Goal: Information Seeking & Learning: Learn about a topic

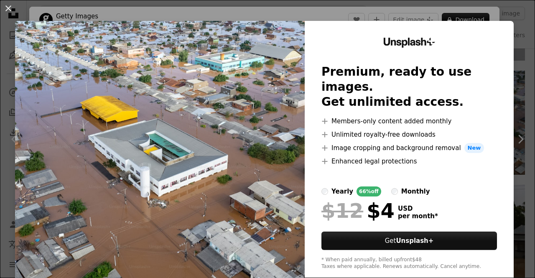
scroll to position [585, 0]
click at [12, 10] on button "An X shape" at bounding box center [8, 8] width 10 height 10
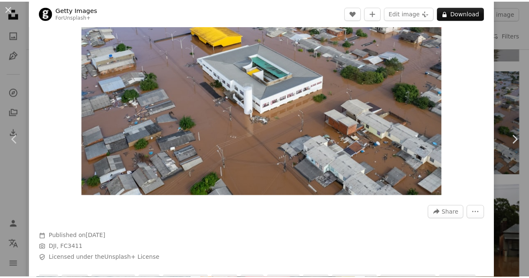
scroll to position [42, 0]
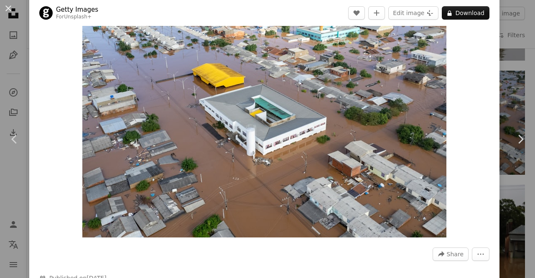
click at [508, 31] on div "An X shape Chevron left Chevron right Getty Images For Unsplash+ A heart A plus…" at bounding box center [267, 139] width 535 height 278
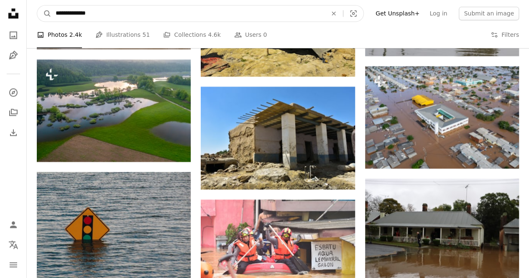
drag, startPoint x: 118, startPoint y: 11, endPoint x: 55, endPoint y: 7, distance: 63.7
click at [55, 7] on input "**********" at bounding box center [187, 13] width 273 height 16
type input "**********"
click at [37, 5] on button "A magnifying glass" at bounding box center [44, 13] width 14 height 16
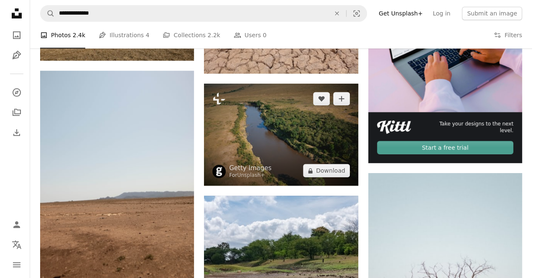
scroll to position [418, 0]
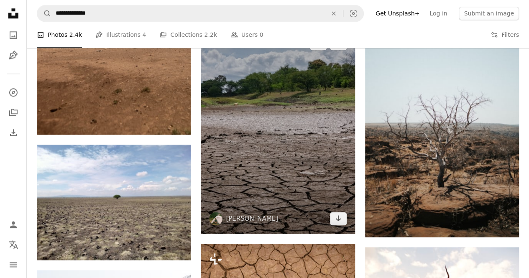
click at [290, 153] on img at bounding box center [278, 130] width 154 height 205
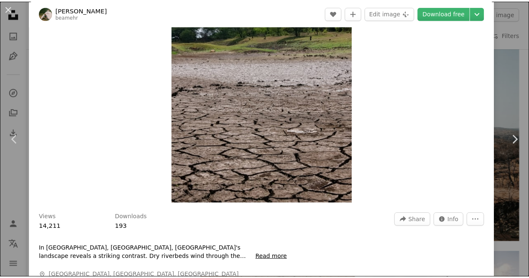
scroll to position [42, 0]
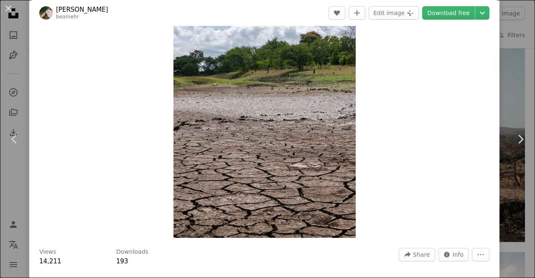
click at [512, 85] on div "An X shape Chevron left Chevron right [PERSON_NAME] beamehr A heart A plus sign…" at bounding box center [267, 139] width 535 height 278
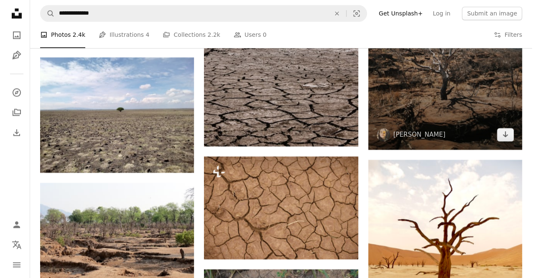
scroll to position [544, 0]
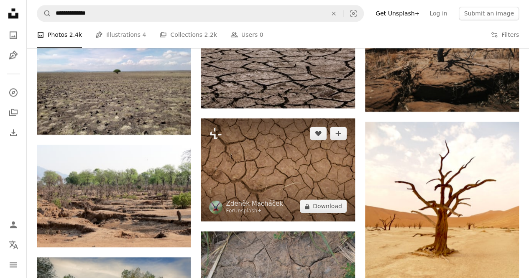
click at [281, 149] on img at bounding box center [278, 169] width 154 height 103
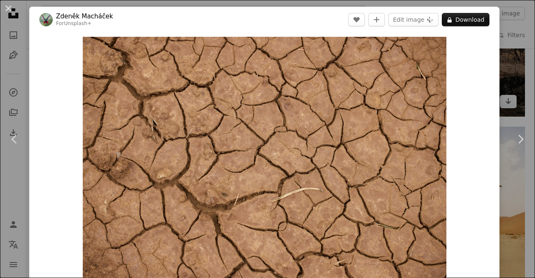
drag, startPoint x: 304, startPoint y: 146, endPoint x: 498, endPoint y: 68, distance: 208.3
click at [498, 68] on div "An X shape Chevron left Chevron right [PERSON_NAME] For Unsplash+ A heart A plu…" at bounding box center [267, 139] width 535 height 278
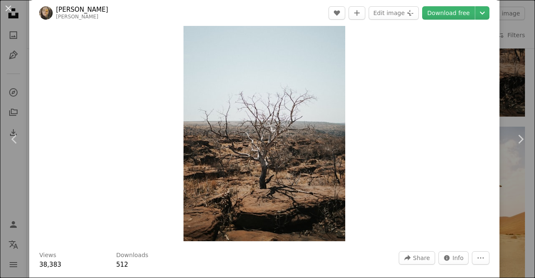
scroll to position [84, 0]
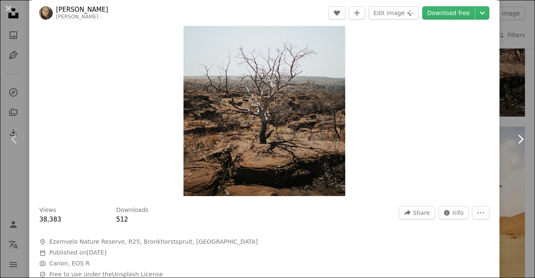
click at [515, 143] on icon "Chevron right" at bounding box center [520, 139] width 13 height 13
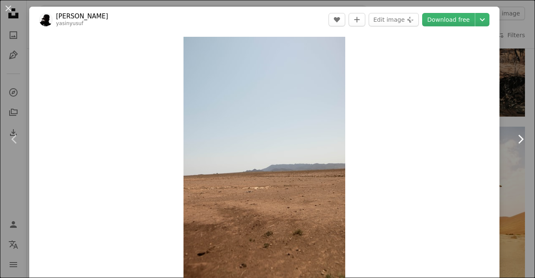
click at [516, 144] on icon "Chevron right" at bounding box center [520, 139] width 13 height 13
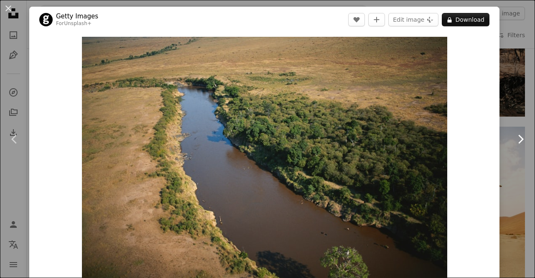
click at [513, 114] on link "Chevron right" at bounding box center [520, 139] width 29 height 80
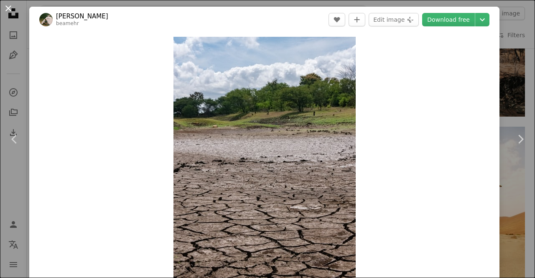
click at [8, 5] on button "An X shape" at bounding box center [8, 8] width 10 height 10
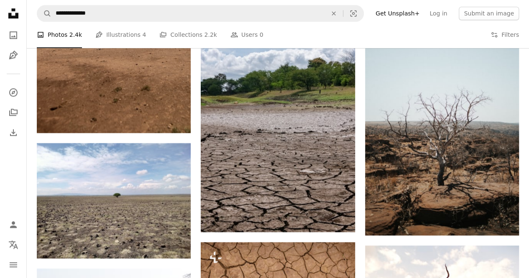
scroll to position [418, 0]
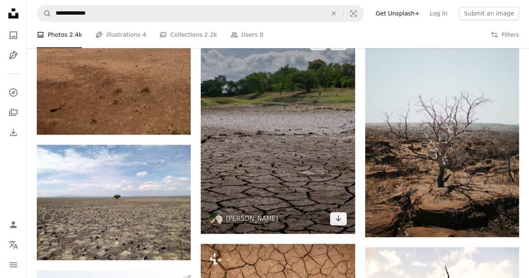
click at [285, 144] on img at bounding box center [278, 130] width 154 height 205
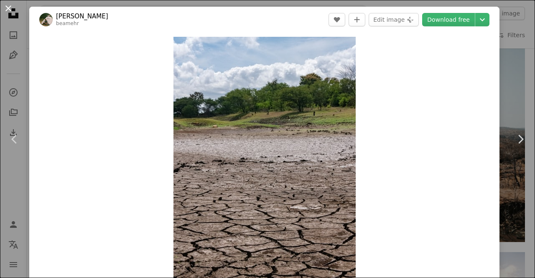
drag, startPoint x: 289, startPoint y: 160, endPoint x: 11, endPoint y: 6, distance: 317.2
click at [11, 6] on button "An X shape" at bounding box center [8, 8] width 10 height 10
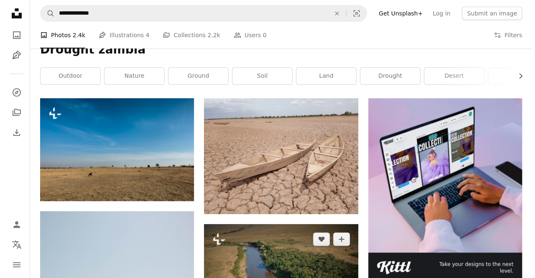
scroll to position [167, 0]
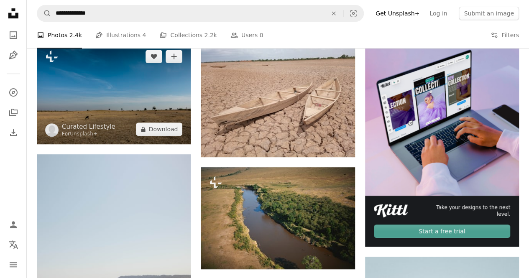
click at [140, 105] on img at bounding box center [114, 92] width 154 height 103
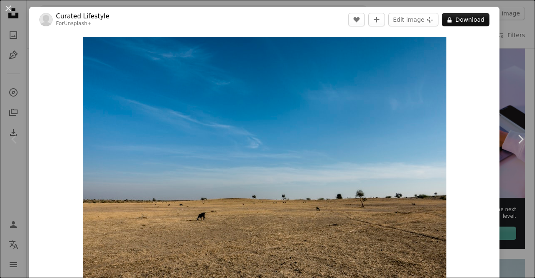
click at [520, 91] on div "An X shape Chevron left Chevron right Curated Lifestyle For Unsplash+ A heart A…" at bounding box center [267, 139] width 535 height 278
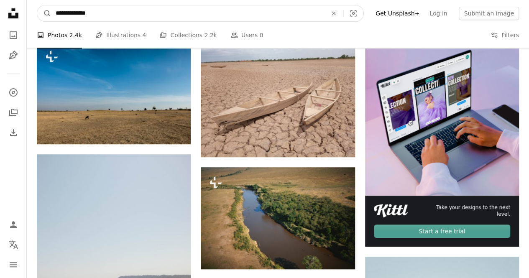
drag, startPoint x: 135, startPoint y: 10, endPoint x: 79, endPoint y: 10, distance: 56.0
click at [79, 10] on input "**********" at bounding box center [187, 13] width 273 height 16
type input "*******"
click at [37, 5] on button "A magnifying glass" at bounding box center [44, 13] width 14 height 16
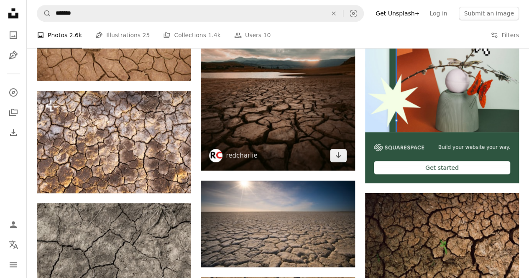
scroll to position [167, 0]
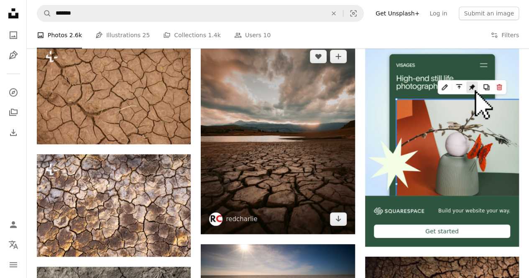
click at [287, 173] on img at bounding box center [278, 137] width 154 height 192
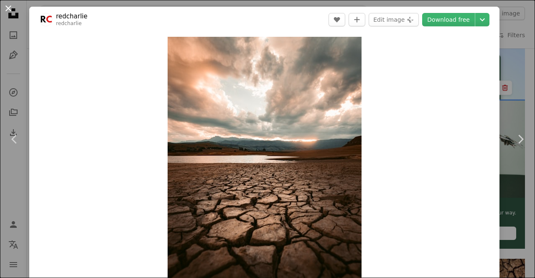
click at [12, 9] on button "An X shape" at bounding box center [8, 8] width 10 height 10
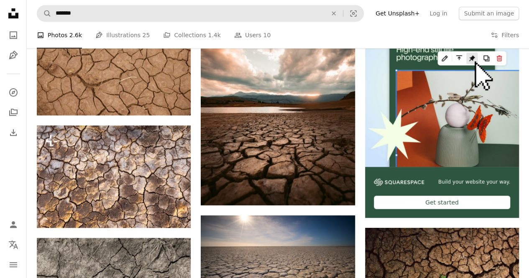
scroll to position [209, 0]
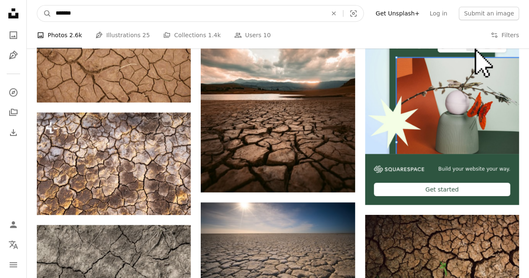
drag, startPoint x: 105, startPoint y: 13, endPoint x: 53, endPoint y: 11, distance: 52.7
click at [53, 11] on input "*******" at bounding box center [187, 13] width 273 height 16
type input "******"
click at [37, 5] on button "A magnifying glass" at bounding box center [44, 13] width 14 height 16
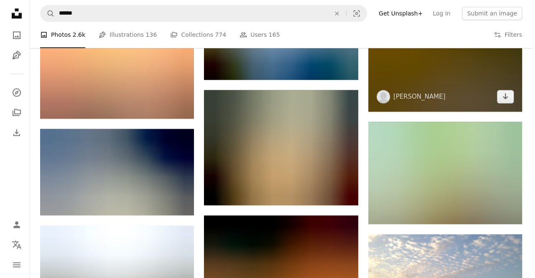
scroll to position [418, 0]
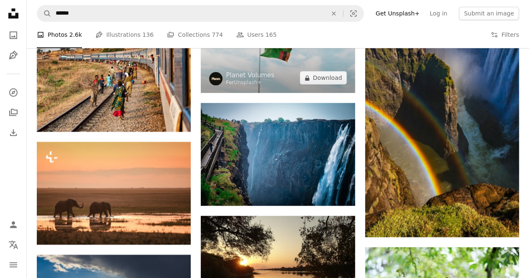
click at [313, 62] on img at bounding box center [278, 49] width 154 height 88
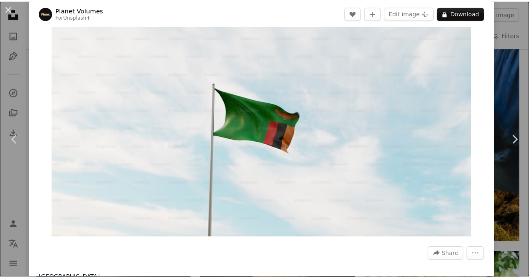
scroll to position [285, 0]
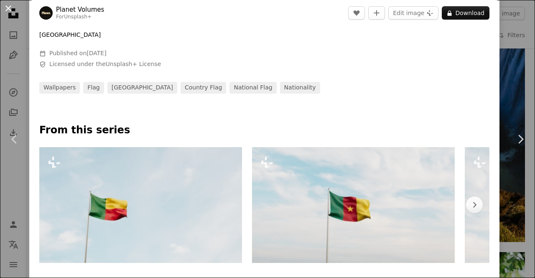
click at [8, 5] on button "An X shape" at bounding box center [8, 8] width 10 height 10
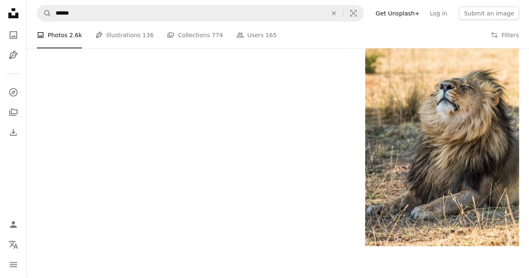
scroll to position [1296, 0]
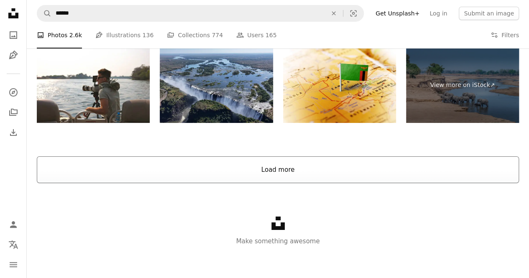
click at [259, 172] on button "Load more" at bounding box center [278, 169] width 482 height 27
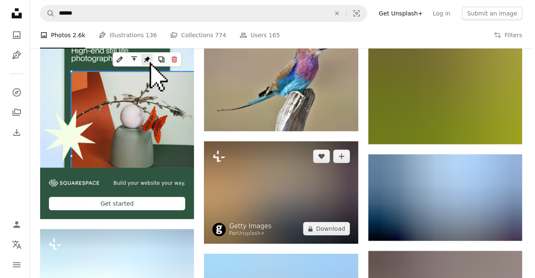
scroll to position [1683, 0]
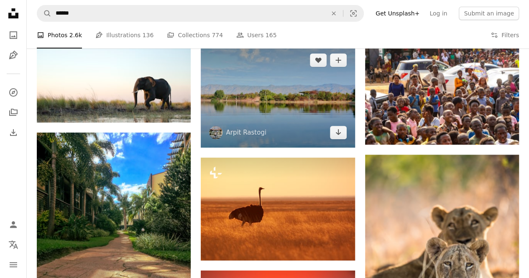
click at [278, 105] on img at bounding box center [278, 96] width 154 height 103
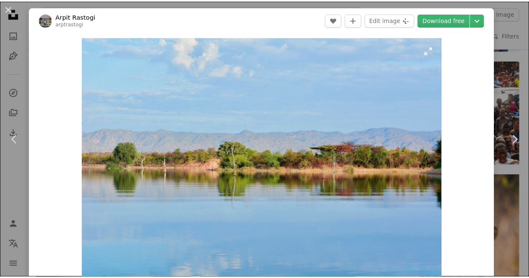
scroll to position [125, 0]
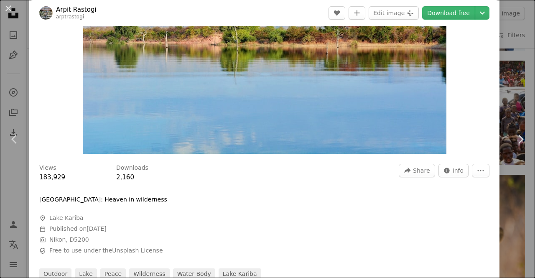
click at [10, 6] on button "An X shape" at bounding box center [8, 8] width 10 height 10
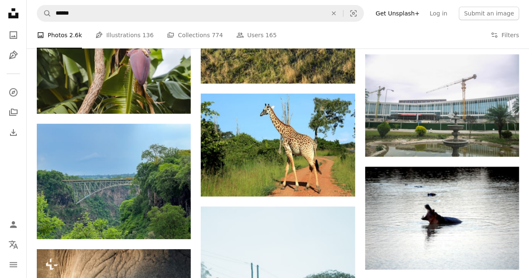
scroll to position [3063, 0]
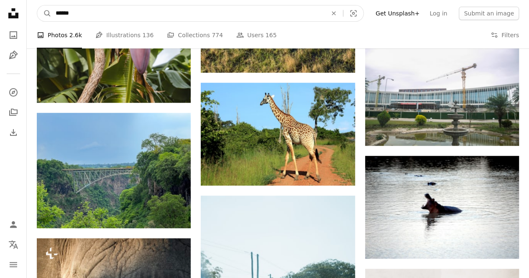
drag, startPoint x: 138, startPoint y: 11, endPoint x: 33, endPoint y: 2, distance: 105.4
click at [33, 2] on nav "A magnifying glass ****** An X shape Visual search Filters Get Unsplash+ Log in…" at bounding box center [278, 13] width 502 height 27
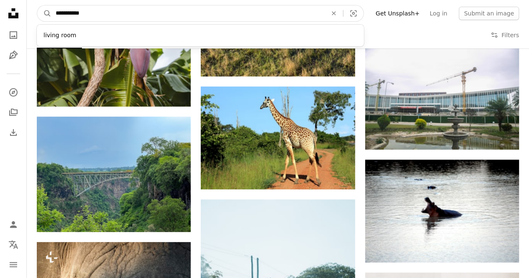
type input "**********"
click at [37, 5] on button "A magnifying glass" at bounding box center [44, 13] width 14 height 16
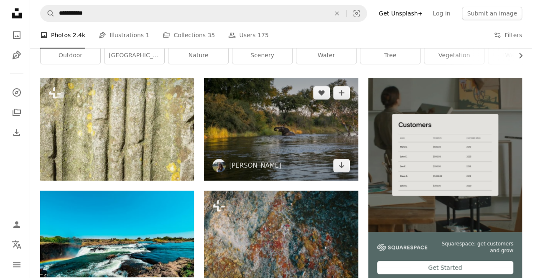
scroll to position [209, 0]
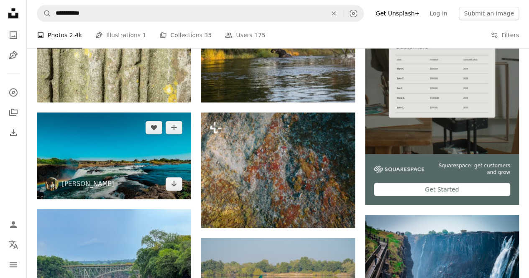
click at [127, 161] on img at bounding box center [114, 155] width 154 height 87
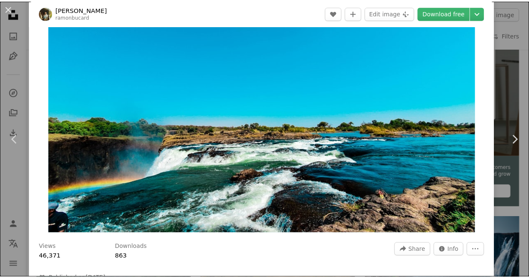
scroll to position [84, 0]
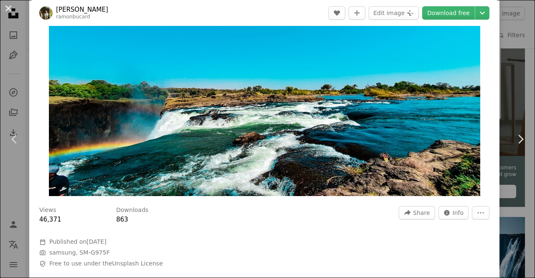
click at [8, 3] on button "An X shape" at bounding box center [8, 8] width 10 height 10
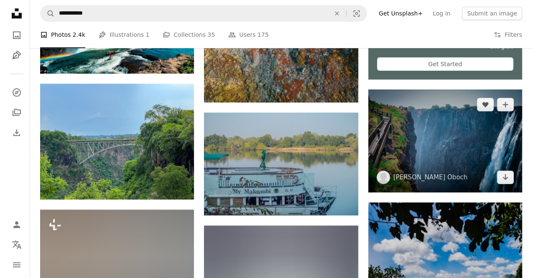
scroll to position [418, 0]
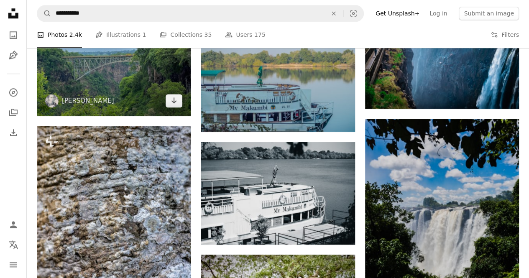
click at [144, 77] on img at bounding box center [114, 57] width 154 height 115
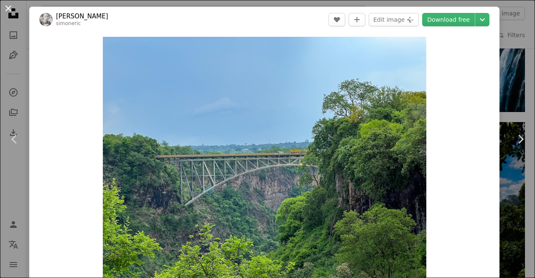
click at [6, 7] on button "An X shape" at bounding box center [8, 8] width 10 height 10
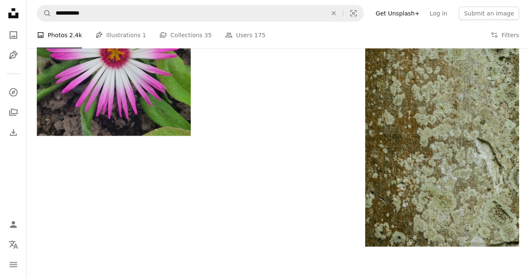
scroll to position [1171, 0]
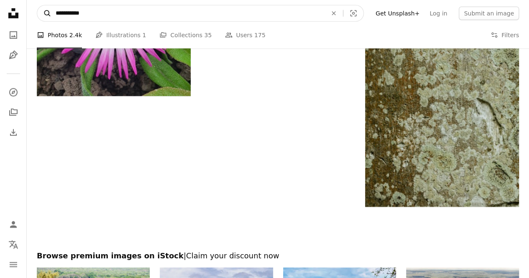
drag, startPoint x: 155, startPoint y: 15, endPoint x: 44, endPoint y: 9, distance: 110.6
click at [44, 9] on form "**********" at bounding box center [200, 13] width 327 height 17
type input "**********"
click at [37, 5] on button "A magnifying glass" at bounding box center [44, 13] width 14 height 16
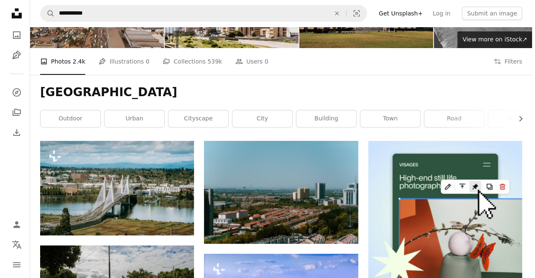
scroll to position [125, 0]
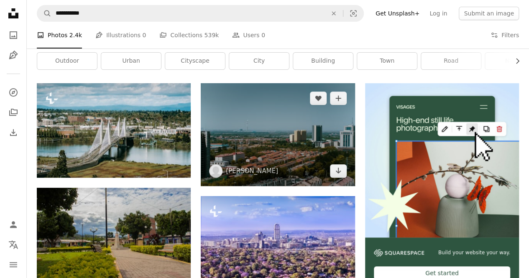
click at [271, 141] on img at bounding box center [278, 134] width 154 height 103
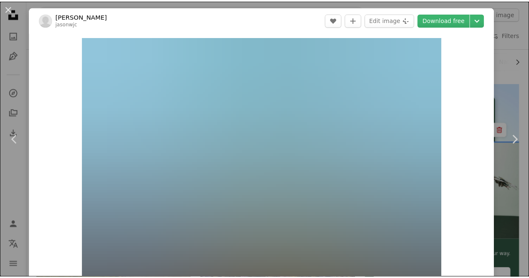
scroll to position [209, 0]
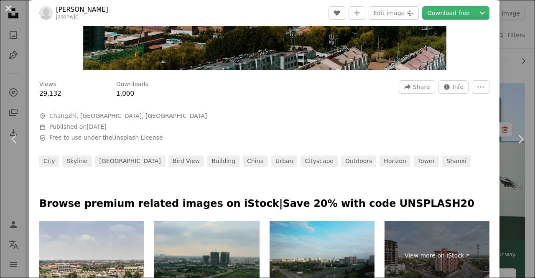
click at [6, 13] on button "An X shape" at bounding box center [8, 8] width 10 height 10
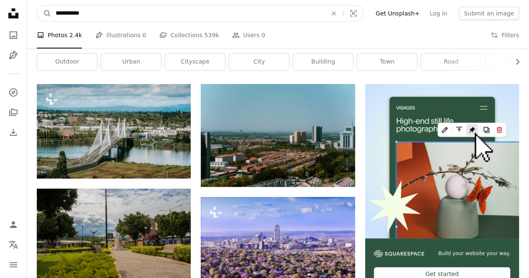
scroll to position [120, 0]
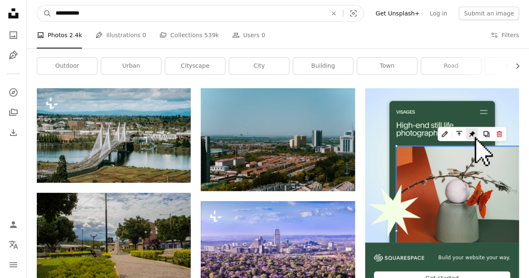
drag, startPoint x: 94, startPoint y: 13, endPoint x: 12, endPoint y: 5, distance: 81.9
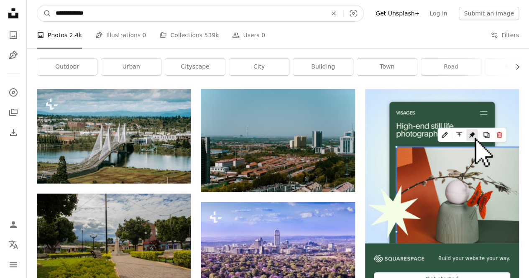
type input "**********"
click button "A magnifying glass" at bounding box center [44, 13] width 14 height 16
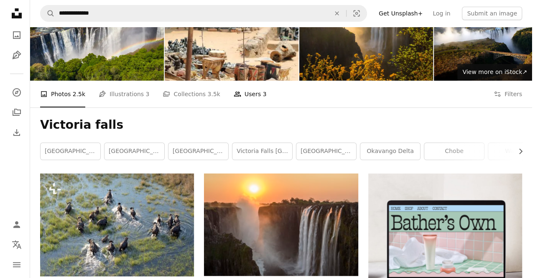
scroll to position [125, 0]
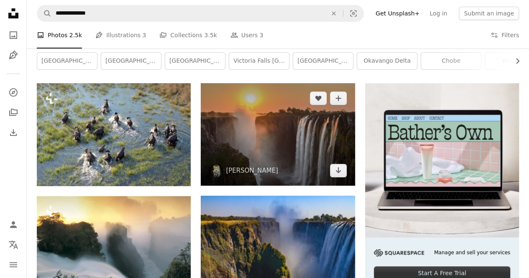
click at [294, 148] on img at bounding box center [278, 134] width 154 height 102
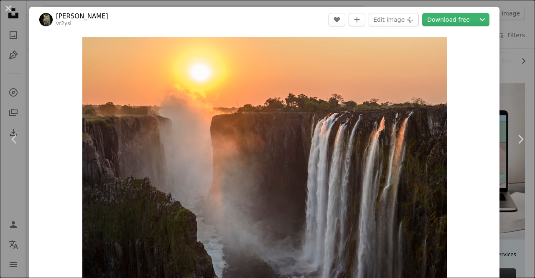
drag, startPoint x: 498, startPoint y: 64, endPoint x: 493, endPoint y: 72, distance: 9.4
click at [498, 64] on div "An X shape Chevron left Chevron right [PERSON_NAME] vr2ysl A heart A plus sign …" at bounding box center [267, 139] width 535 height 278
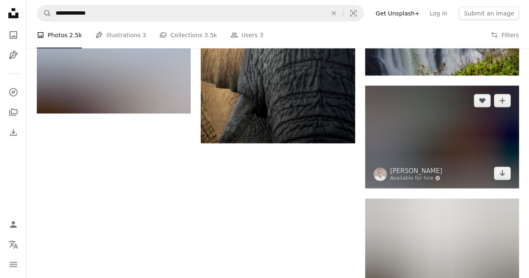
scroll to position [920, 0]
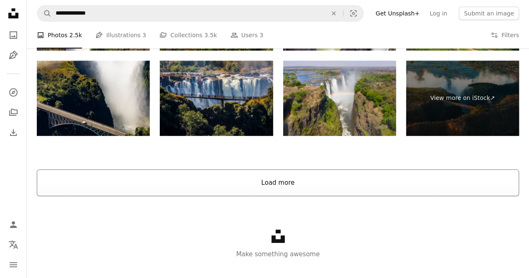
click at [285, 187] on button "Load more" at bounding box center [278, 182] width 482 height 27
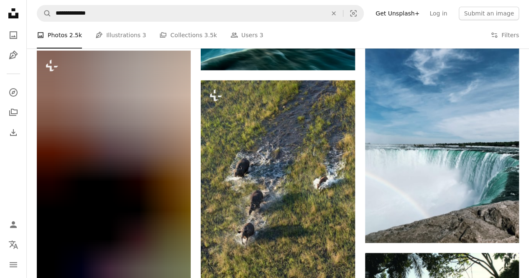
scroll to position [1631, 0]
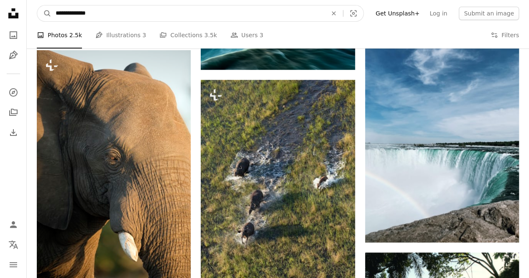
drag, startPoint x: 98, startPoint y: 15, endPoint x: 29, endPoint y: 8, distance: 68.9
click at [29, 8] on nav "**********" at bounding box center [278, 13] width 502 height 27
type input "******"
click at [37, 5] on button "A magnifying glass" at bounding box center [44, 13] width 14 height 16
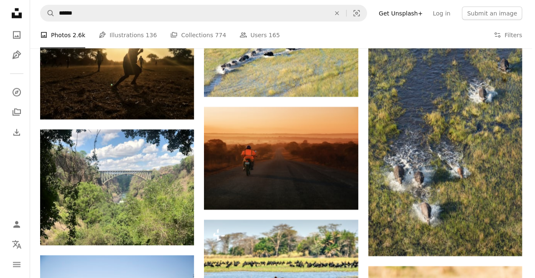
scroll to position [962, 0]
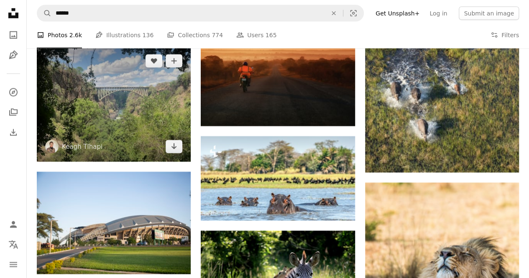
click at [152, 98] on img at bounding box center [114, 103] width 154 height 115
